Goal: Information Seeking & Learning: Compare options

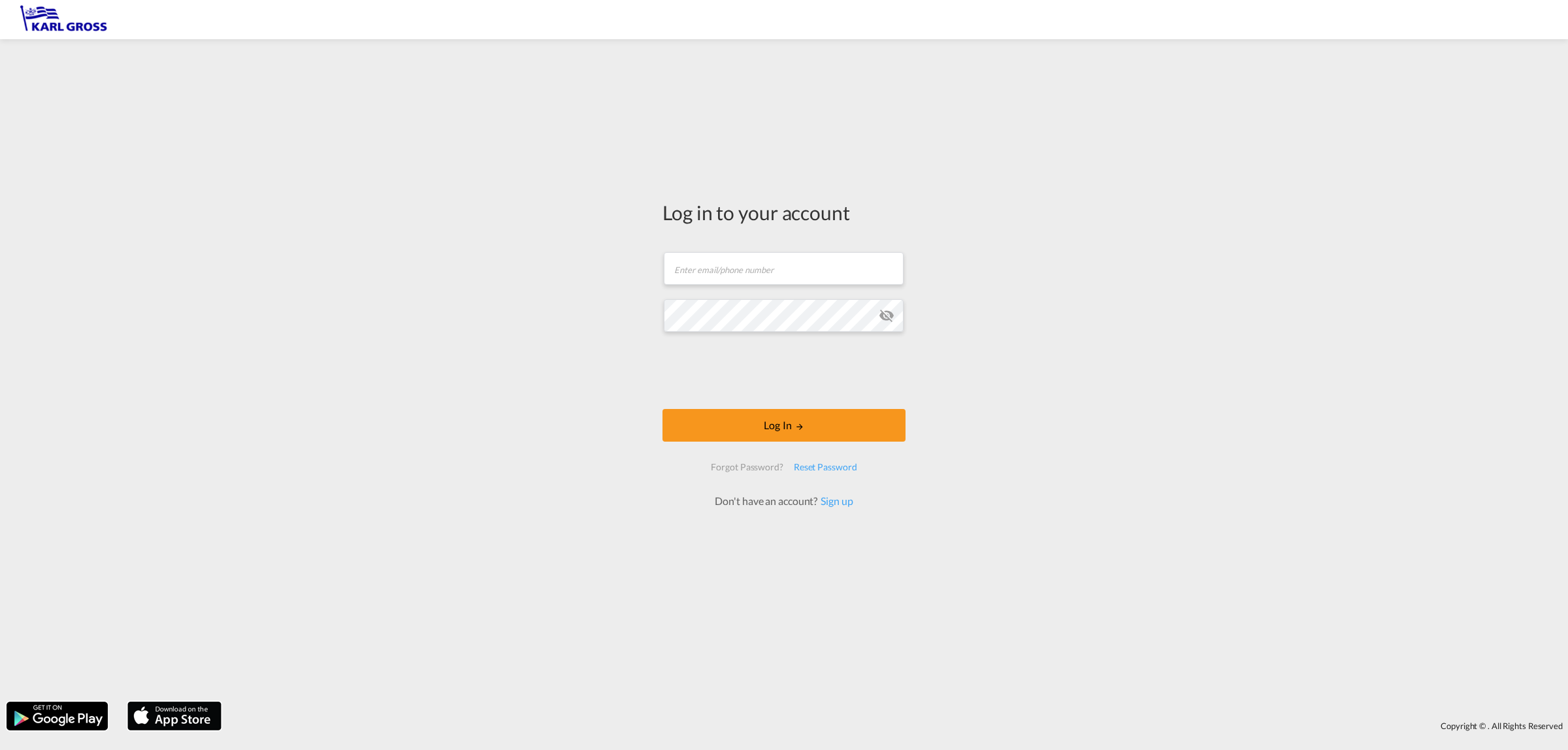
click at [686, 245] on form "Email field is required Password field is required Log In Forgot Password? Rese…" at bounding box center [784, 374] width 243 height 269
click at [725, 269] on input "text" at bounding box center [784, 269] width 240 height 32
type input "[PERSON_NAME][EMAIL_ADDRESS][DOMAIN_NAME]"
click at [663, 409] on button "Log In" at bounding box center [784, 425] width 243 height 32
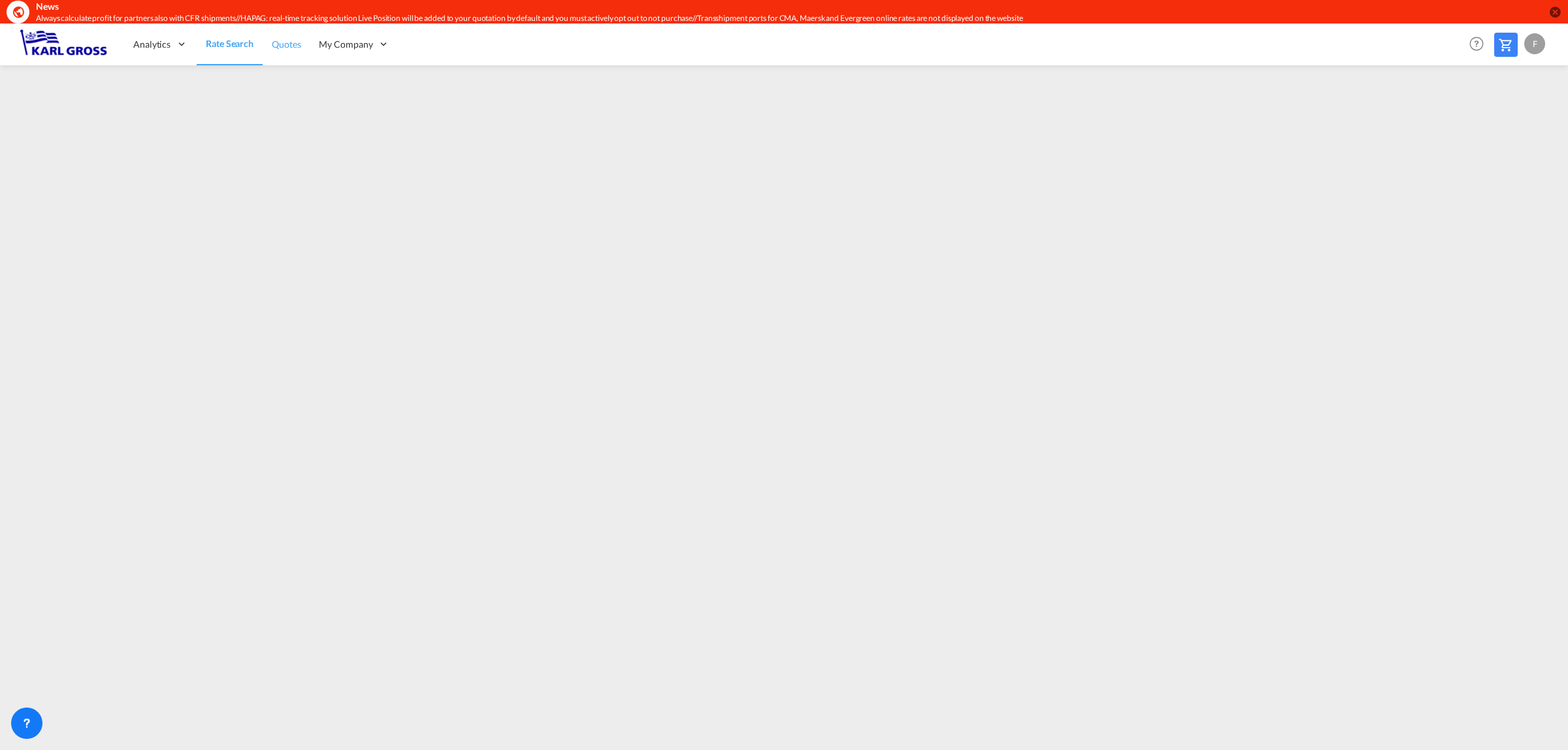
click at [275, 43] on span "Quotes" at bounding box center [286, 43] width 29 height 11
click at [214, 40] on span "Rate Search" at bounding box center [230, 43] width 47 height 11
